Goal: Information Seeking & Learning: Learn about a topic

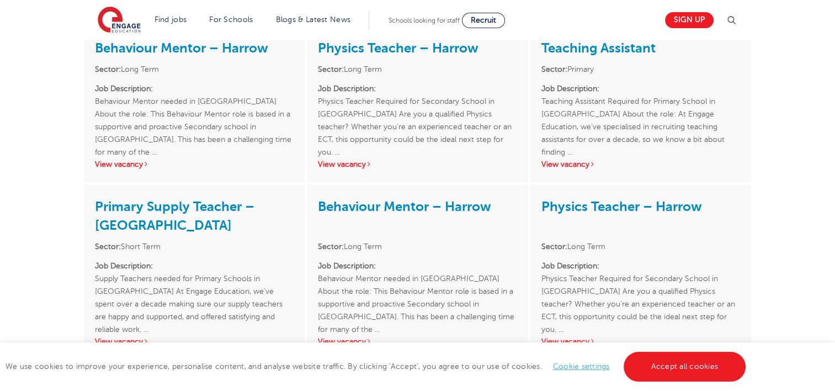
scroll to position [1159, 0]
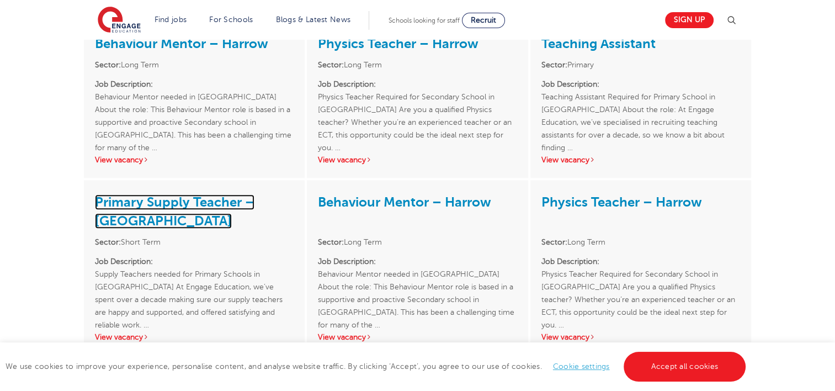
click at [201, 194] on link "Primary Supply Teacher – [GEOGRAPHIC_DATA]" at bounding box center [174, 211] width 159 height 34
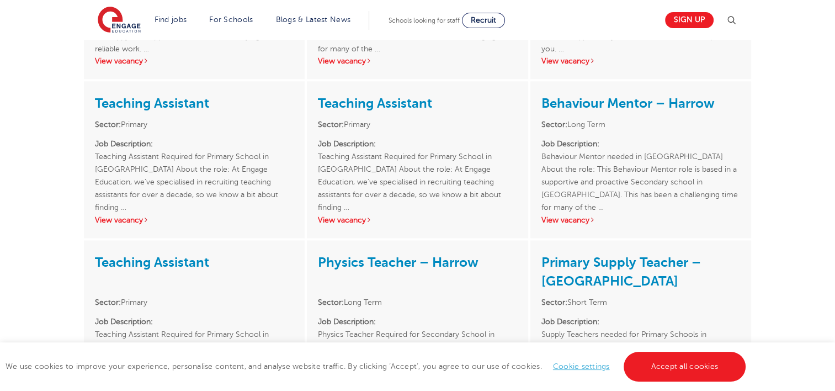
scroll to position [1490, 0]
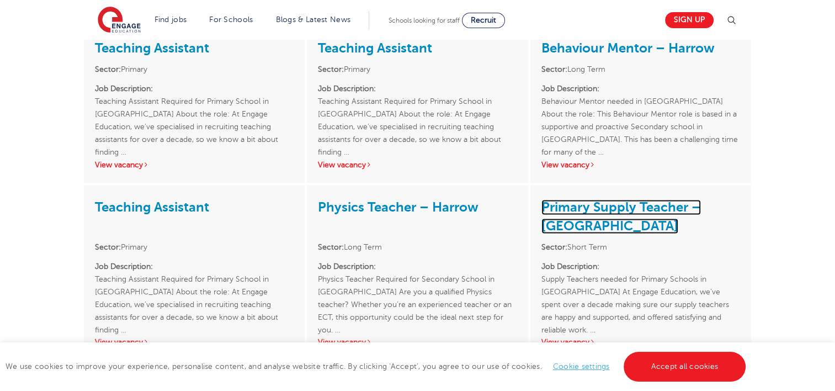
click at [597, 199] on link "Primary Supply Teacher – [GEOGRAPHIC_DATA]" at bounding box center [620, 216] width 159 height 34
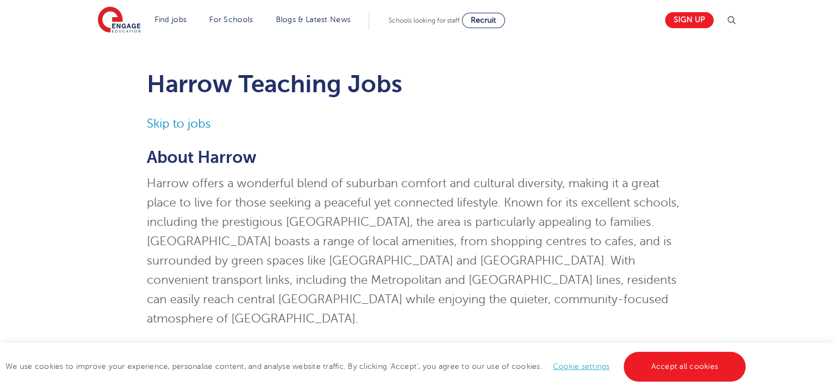
scroll to position [0, 0]
